Goal: Information Seeking & Learning: Learn about a topic

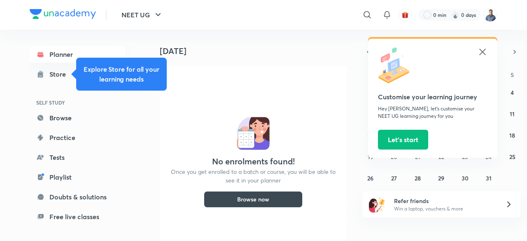
click at [484, 53] on icon at bounding box center [482, 52] width 10 height 10
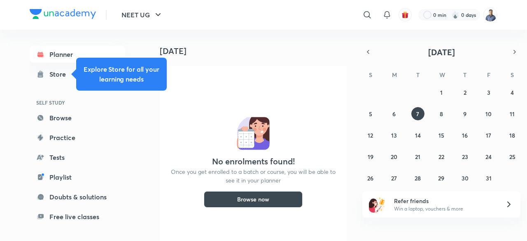
click at [493, 20] on img at bounding box center [490, 15] width 14 height 14
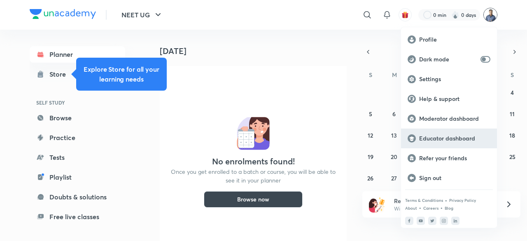
click at [449, 141] on p "Educator dashboard" at bounding box center [454, 138] width 71 height 7
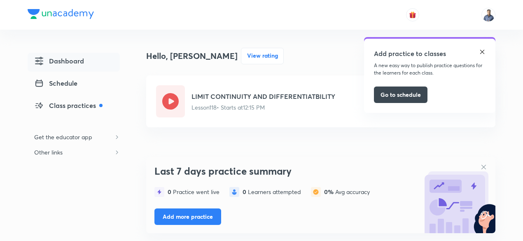
click at [484, 53] on img at bounding box center [482, 52] width 7 height 7
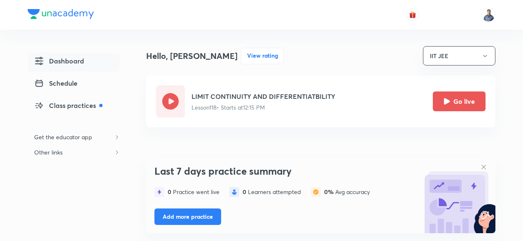
click at [459, 103] on button "Go live" at bounding box center [459, 101] width 53 height 20
